Goal: Task Accomplishment & Management: Manage account settings

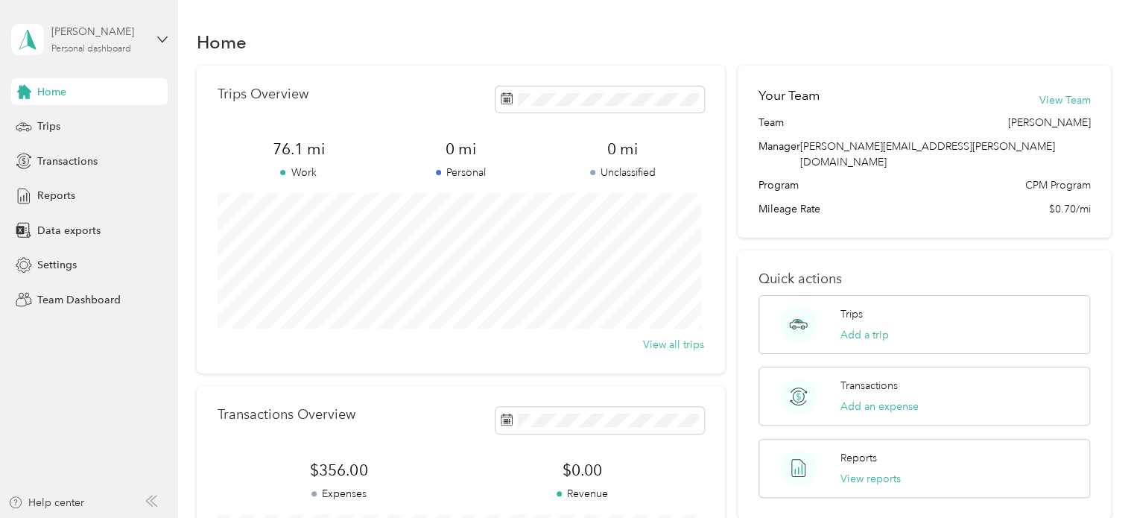
click at [80, 45] on div "Personal dashboard" at bounding box center [91, 49] width 80 height 9
click at [74, 128] on div "Team dashboard" at bounding box center [252, 122] width 461 height 26
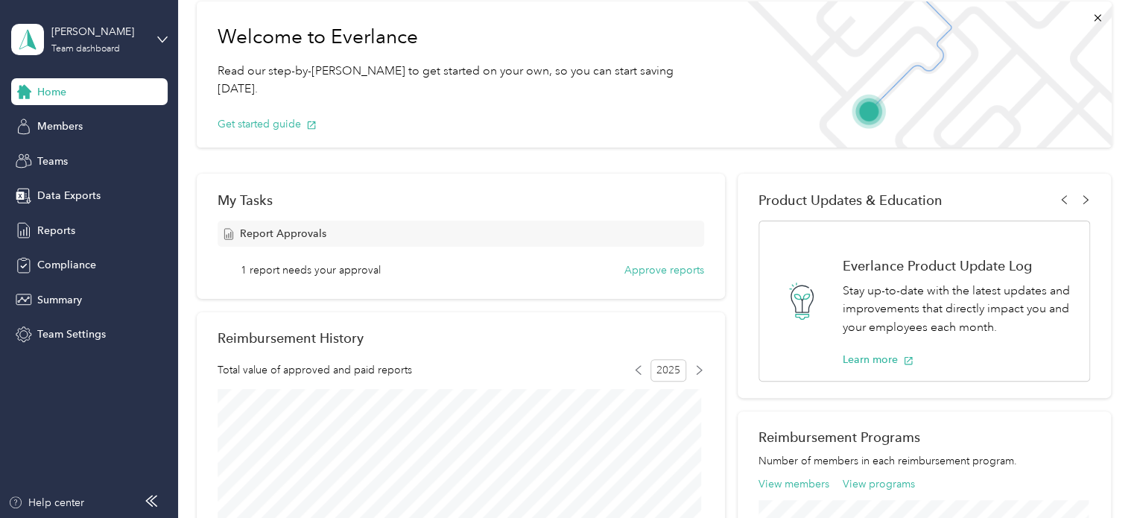
scroll to position [74, 0]
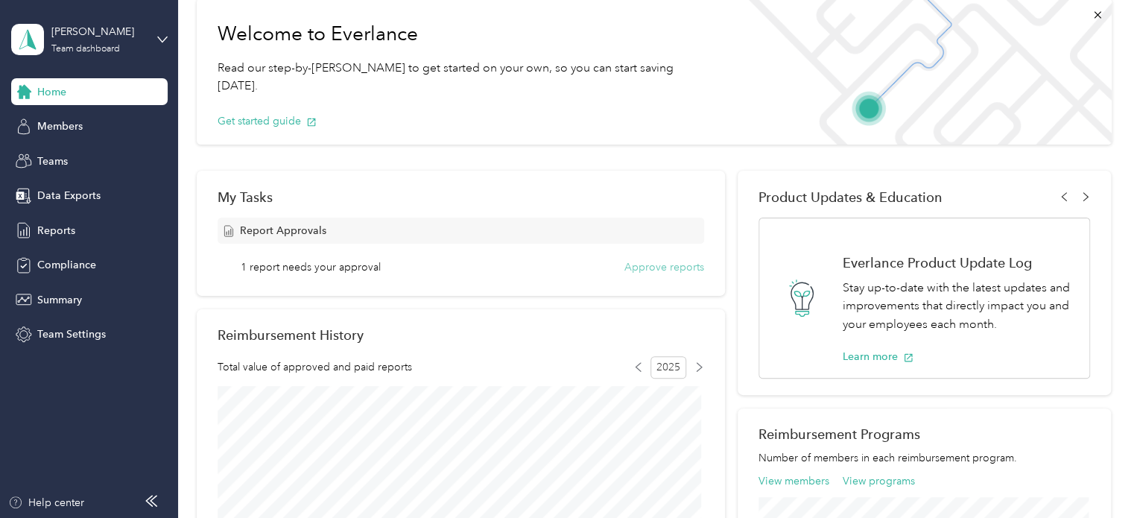
click at [652, 262] on button "Approve reports" at bounding box center [664, 267] width 80 height 16
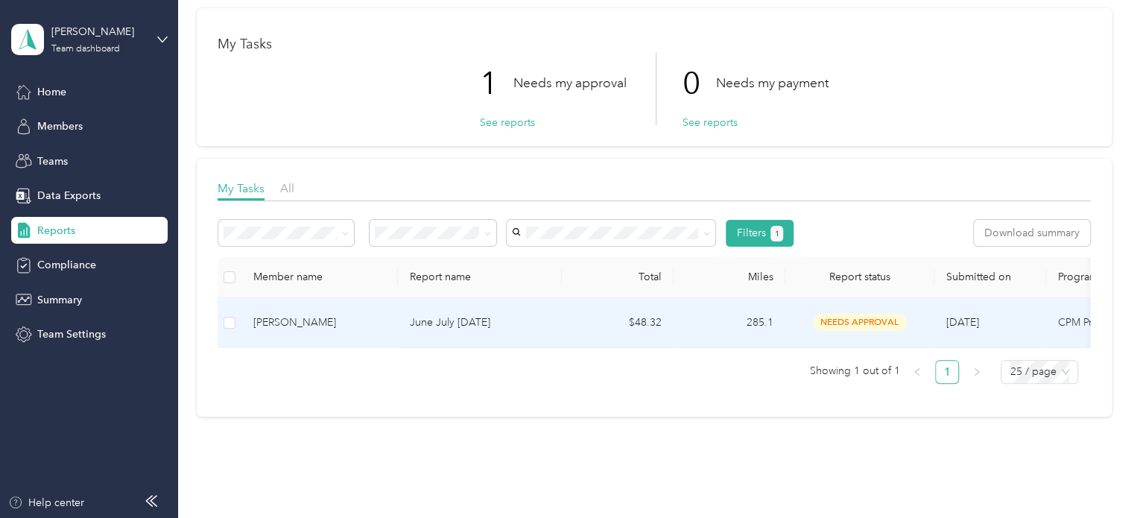
scroll to position [120, 0]
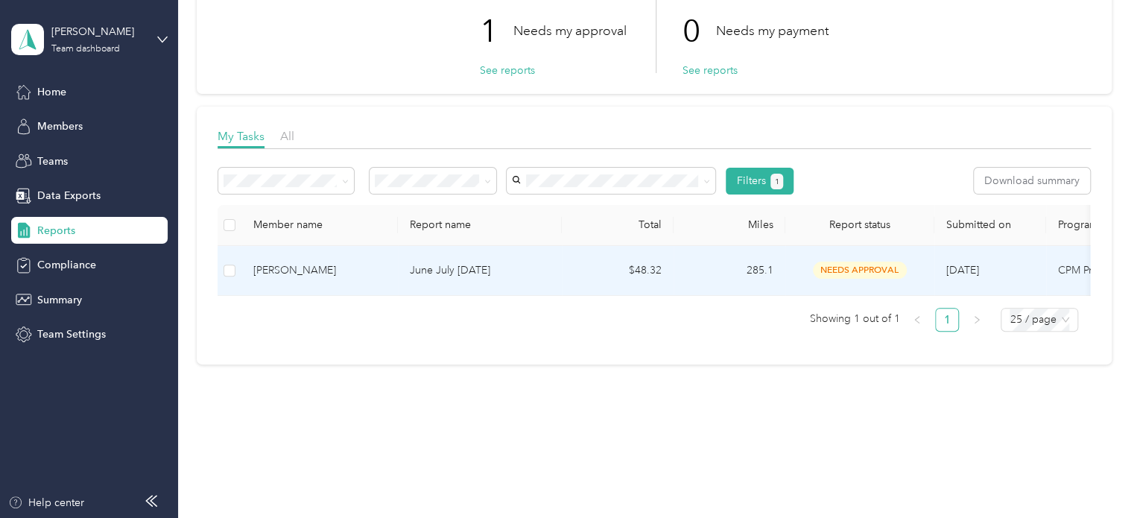
click at [504, 270] on td "June July [DATE]" at bounding box center [480, 271] width 164 height 50
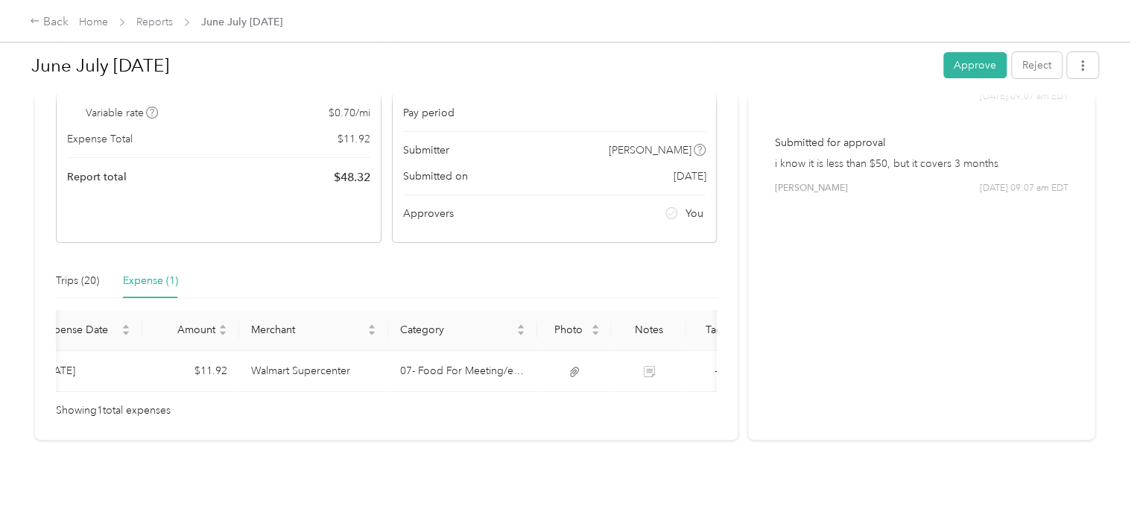
scroll to position [0, 80]
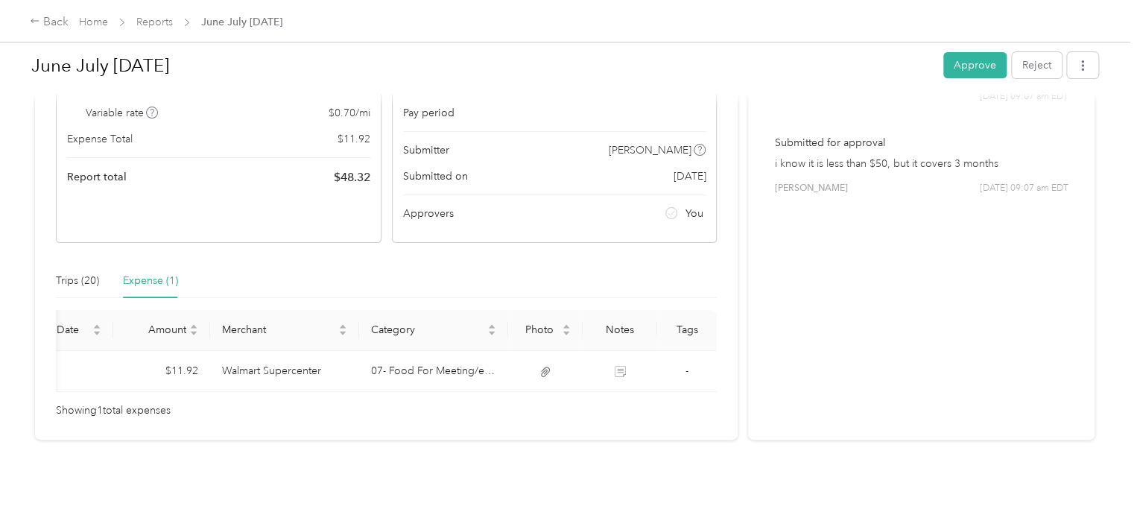
click at [158, 273] on div "Expense (1)" at bounding box center [150, 281] width 55 height 16
click at [63, 273] on div "Trips (20)" at bounding box center [77, 281] width 43 height 16
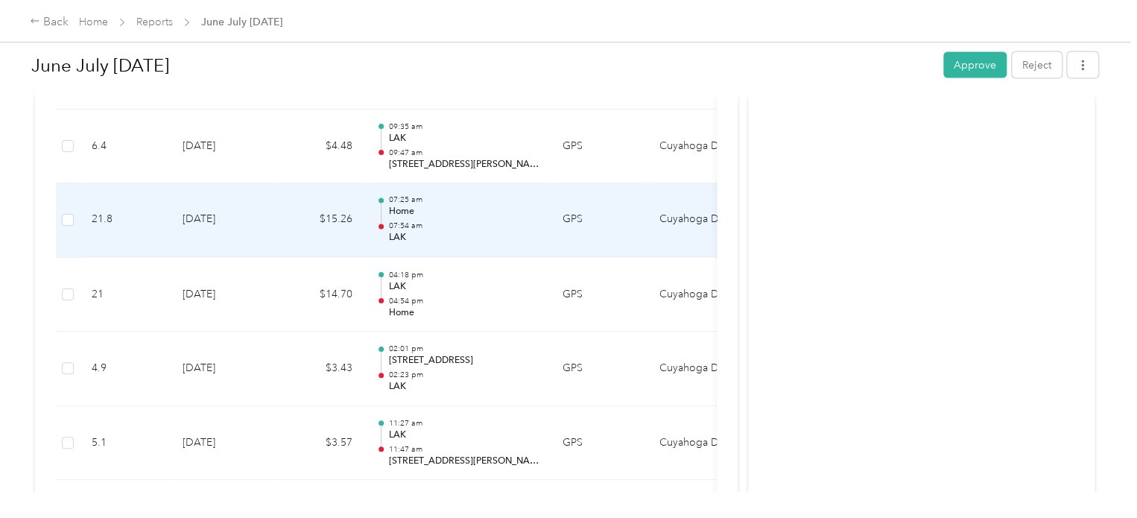
scroll to position [1646, 0]
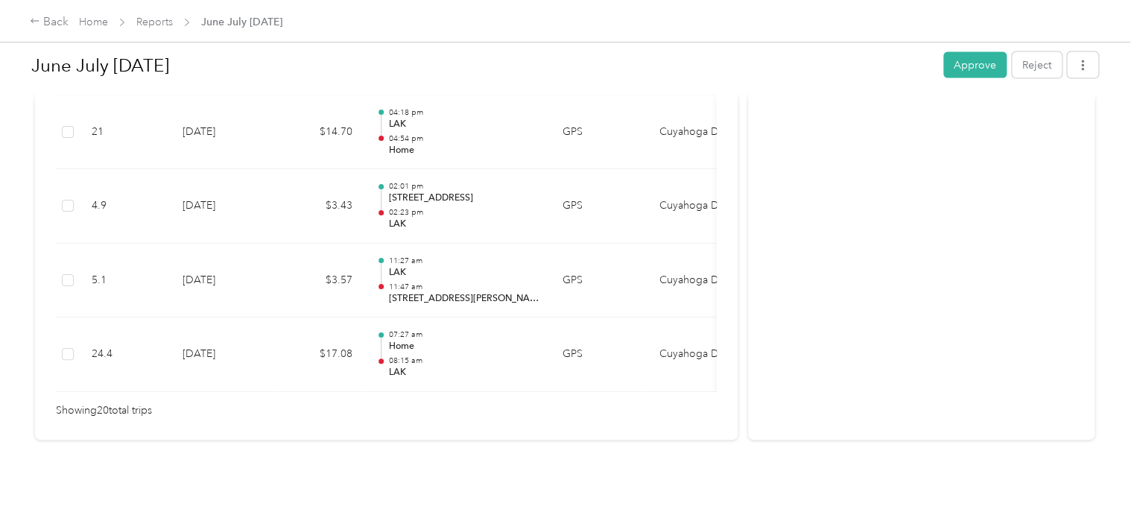
drag, startPoint x: 971, startPoint y: 61, endPoint x: 396, endPoint y: 195, distance: 591.2
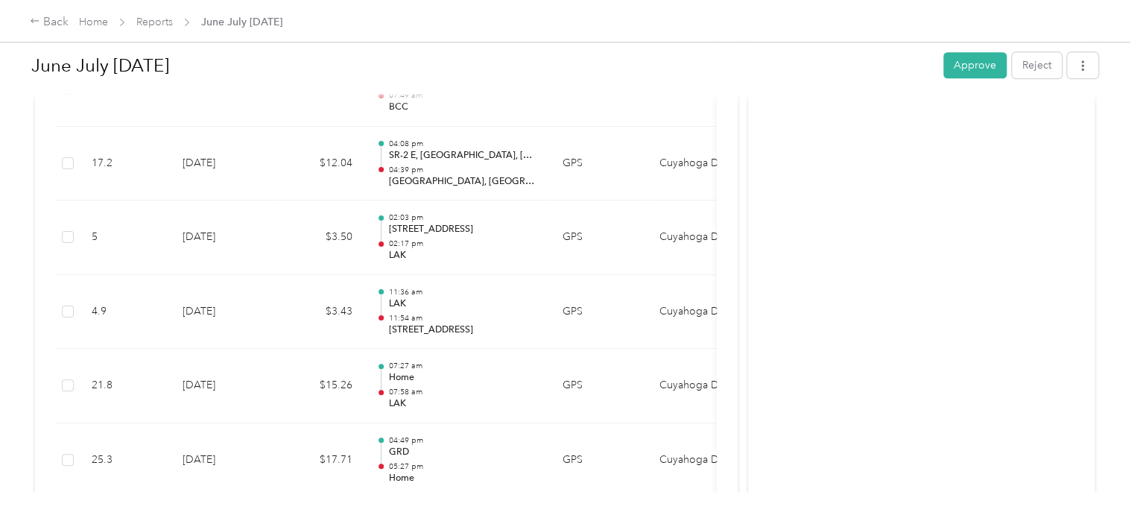
scroll to position [827, 0]
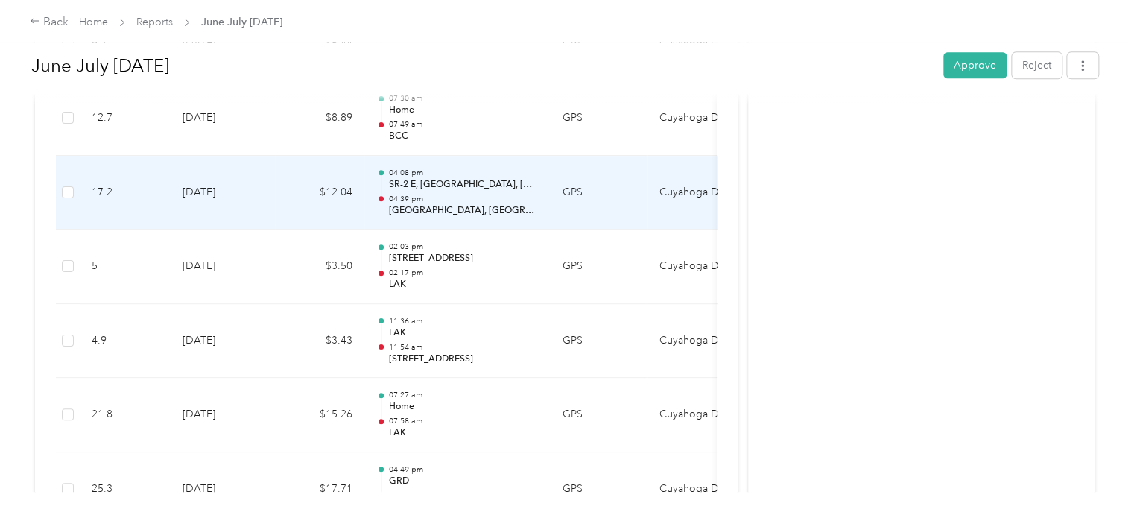
click at [413, 209] on p "[GEOGRAPHIC_DATA], [GEOGRAPHIC_DATA], [GEOGRAPHIC_DATA]" at bounding box center [463, 210] width 150 height 13
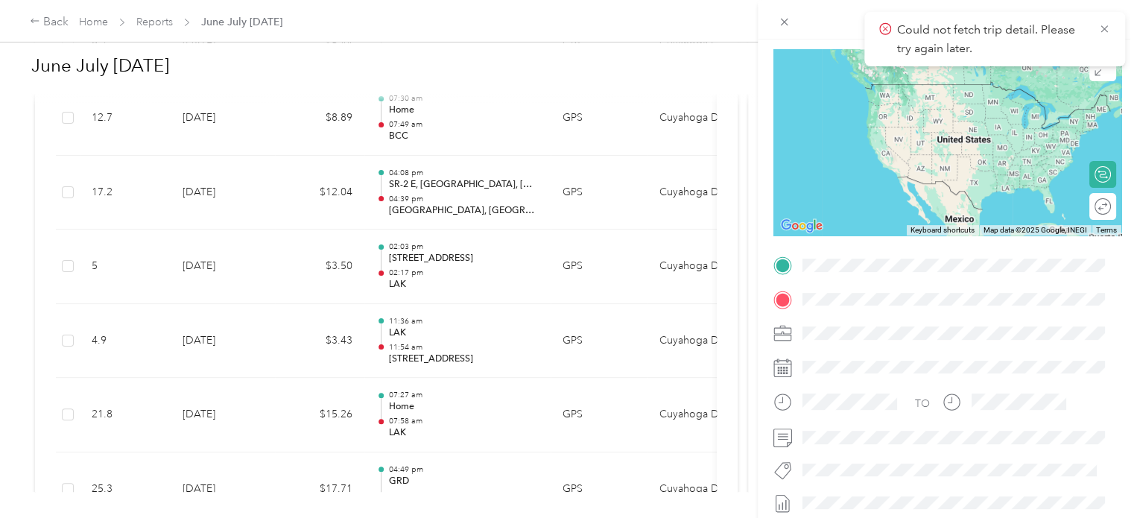
scroll to position [0, 0]
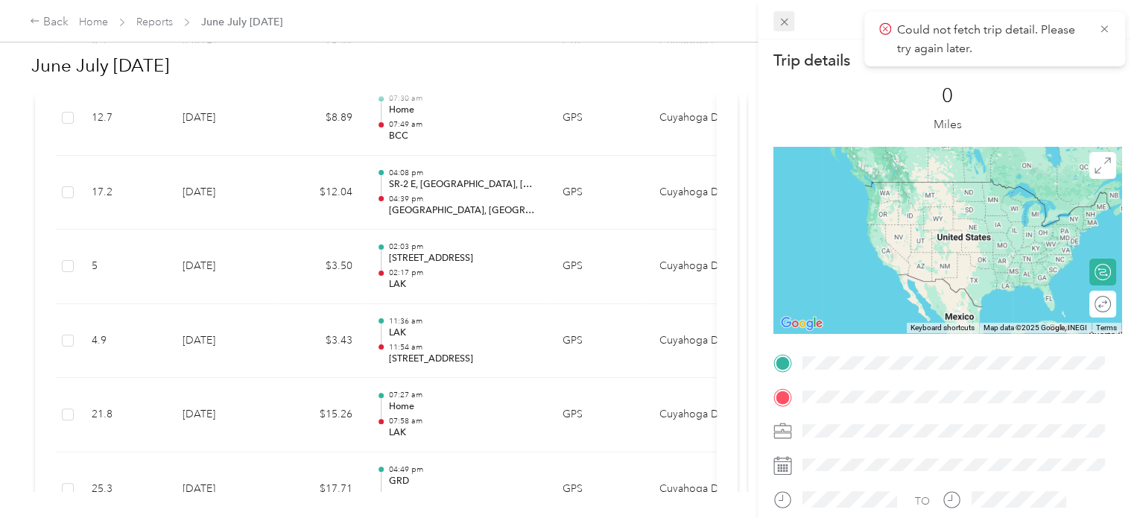
click at [786, 22] on icon at bounding box center [784, 22] width 13 height 13
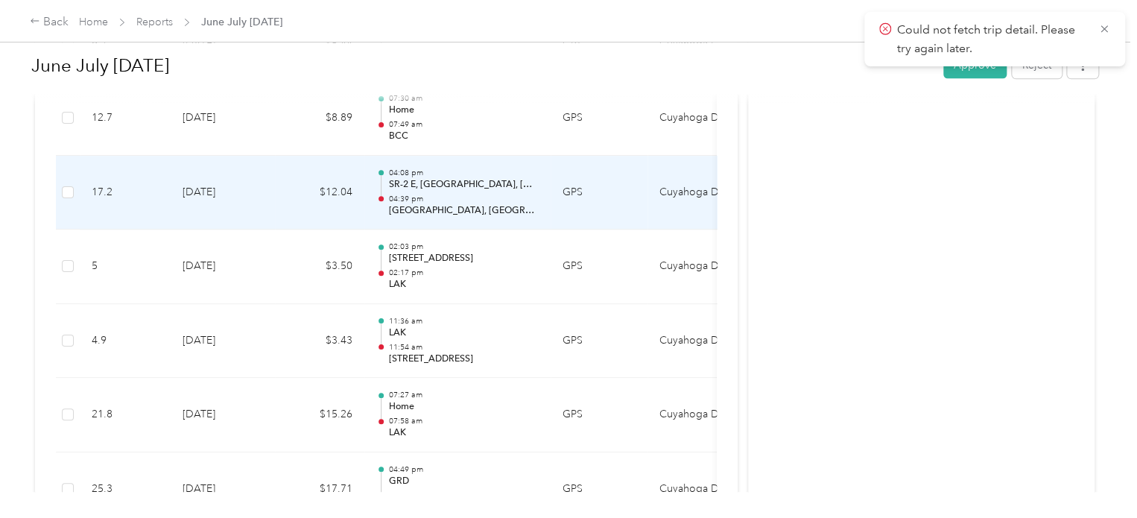
click at [411, 182] on p "SR-2 E, [GEOGRAPHIC_DATA], [GEOGRAPHIC_DATA], [GEOGRAPHIC_DATA]" at bounding box center [463, 184] width 150 height 13
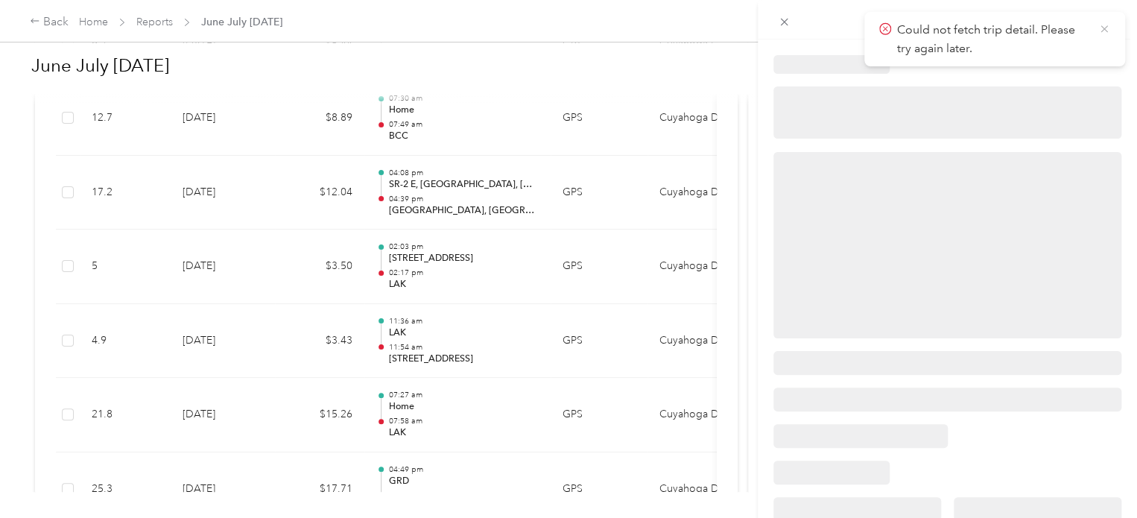
click at [1108, 32] on icon at bounding box center [1104, 28] width 12 height 13
click at [1103, 29] on icon at bounding box center [1103, 28] width 7 height 7
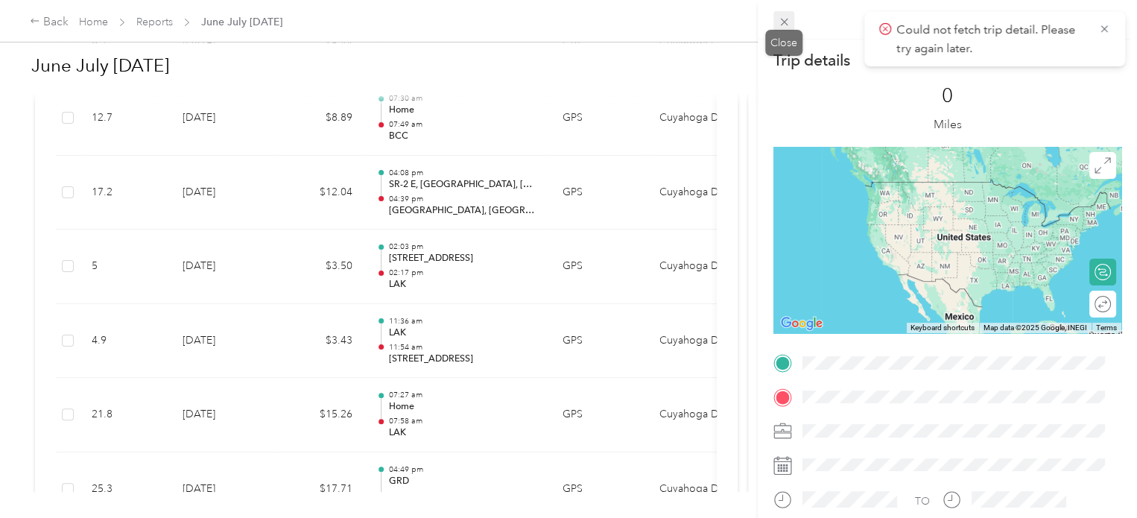
click at [787, 17] on icon at bounding box center [784, 22] width 13 height 13
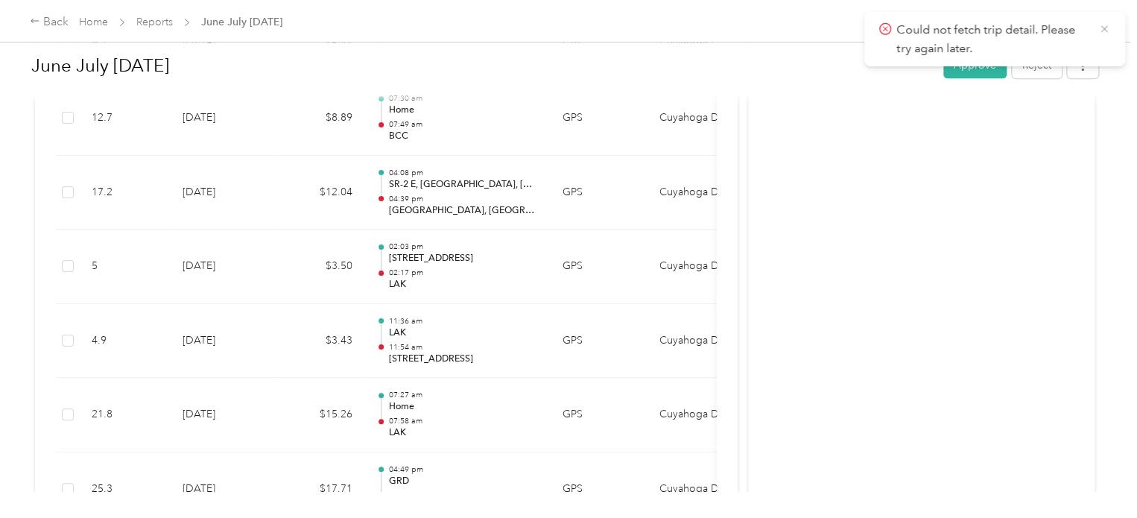
click at [1099, 31] on icon at bounding box center [1104, 28] width 12 height 13
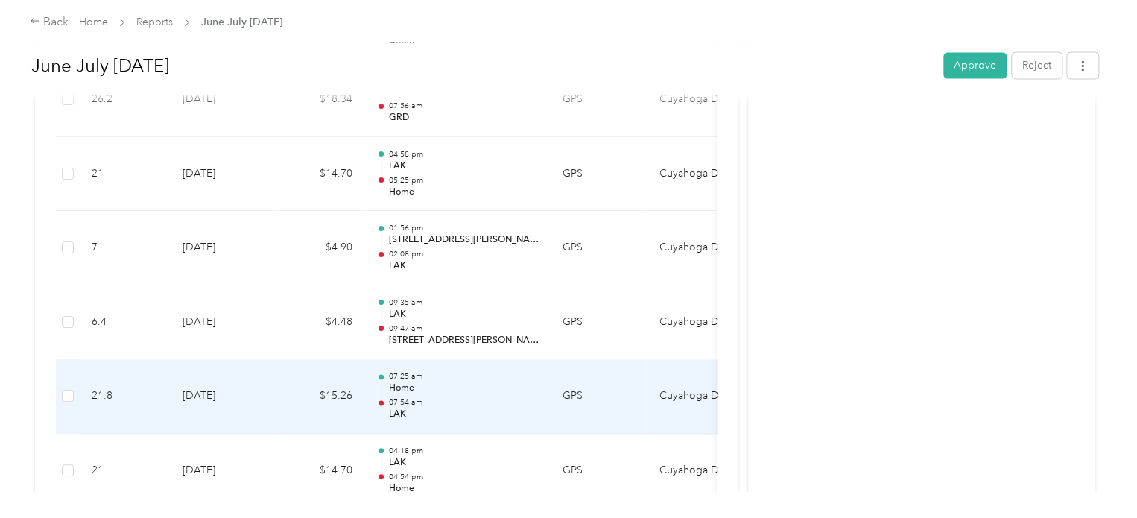
scroll to position [1348, 0]
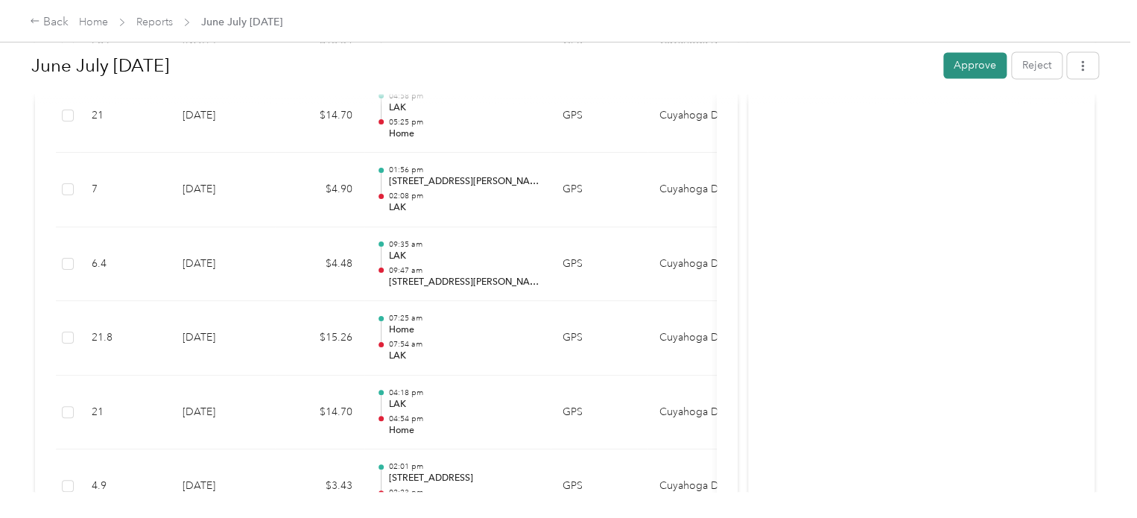
click at [959, 62] on button "Approve" at bounding box center [974, 65] width 63 height 26
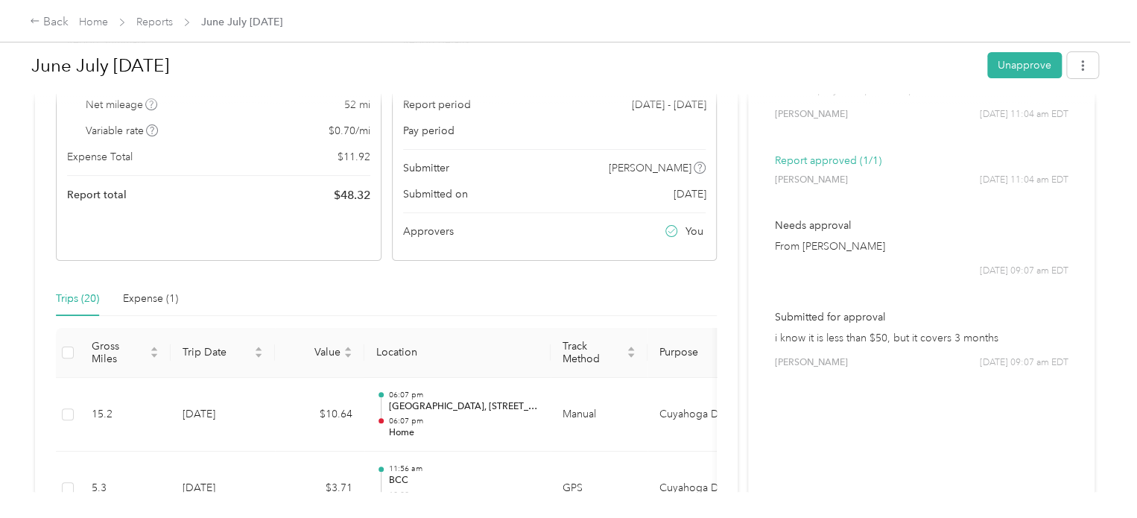
scroll to position [0, 0]
